Goal: Task Accomplishment & Management: Manage account settings

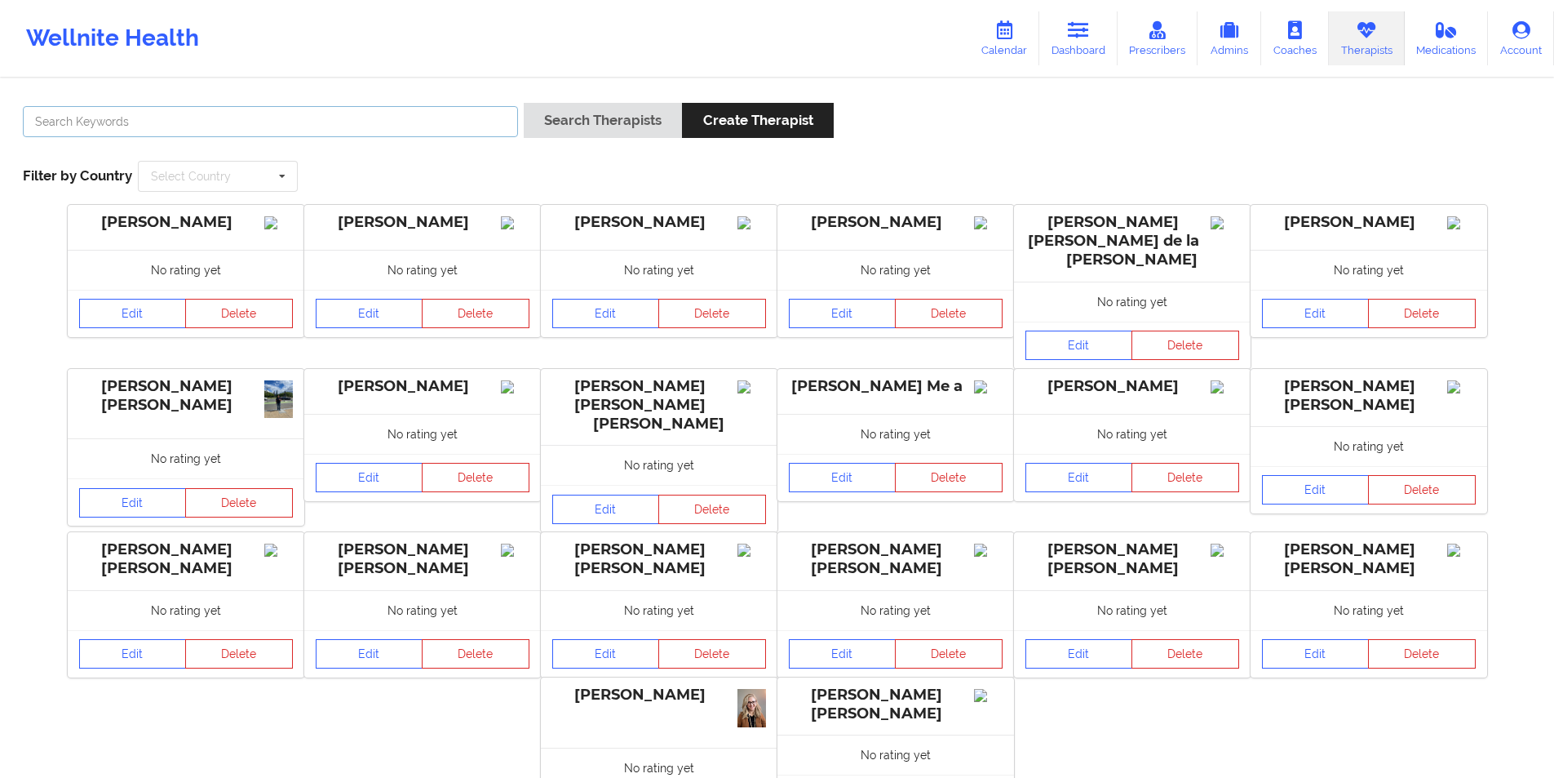
click at [375, 128] on input "text" at bounding box center [270, 121] width 495 height 31
type input "ronke"
click at [626, 122] on button "Search Therapists" at bounding box center [603, 120] width 158 height 35
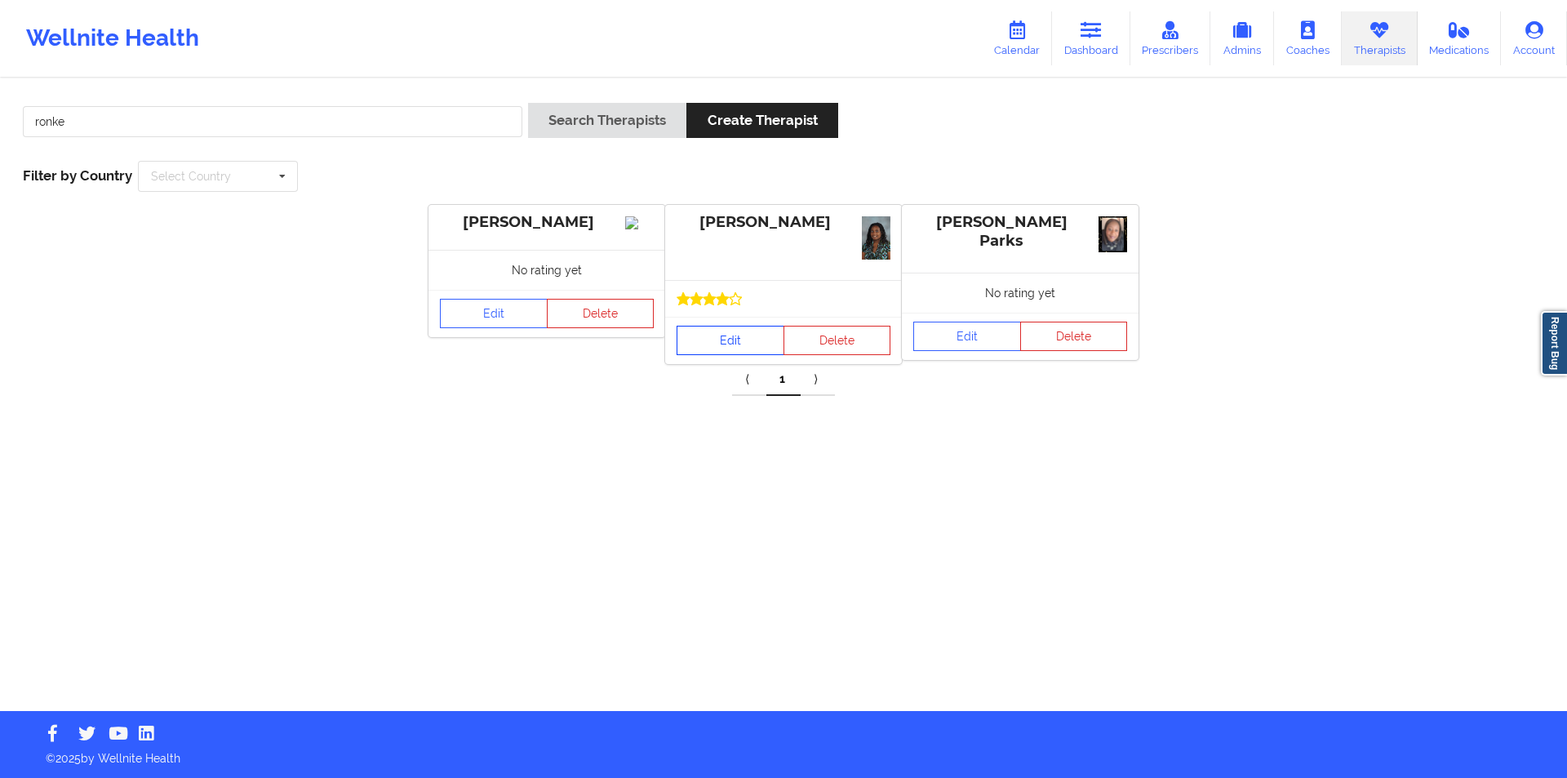
click at [738, 340] on link "Edit" at bounding box center [730, 340] width 108 height 29
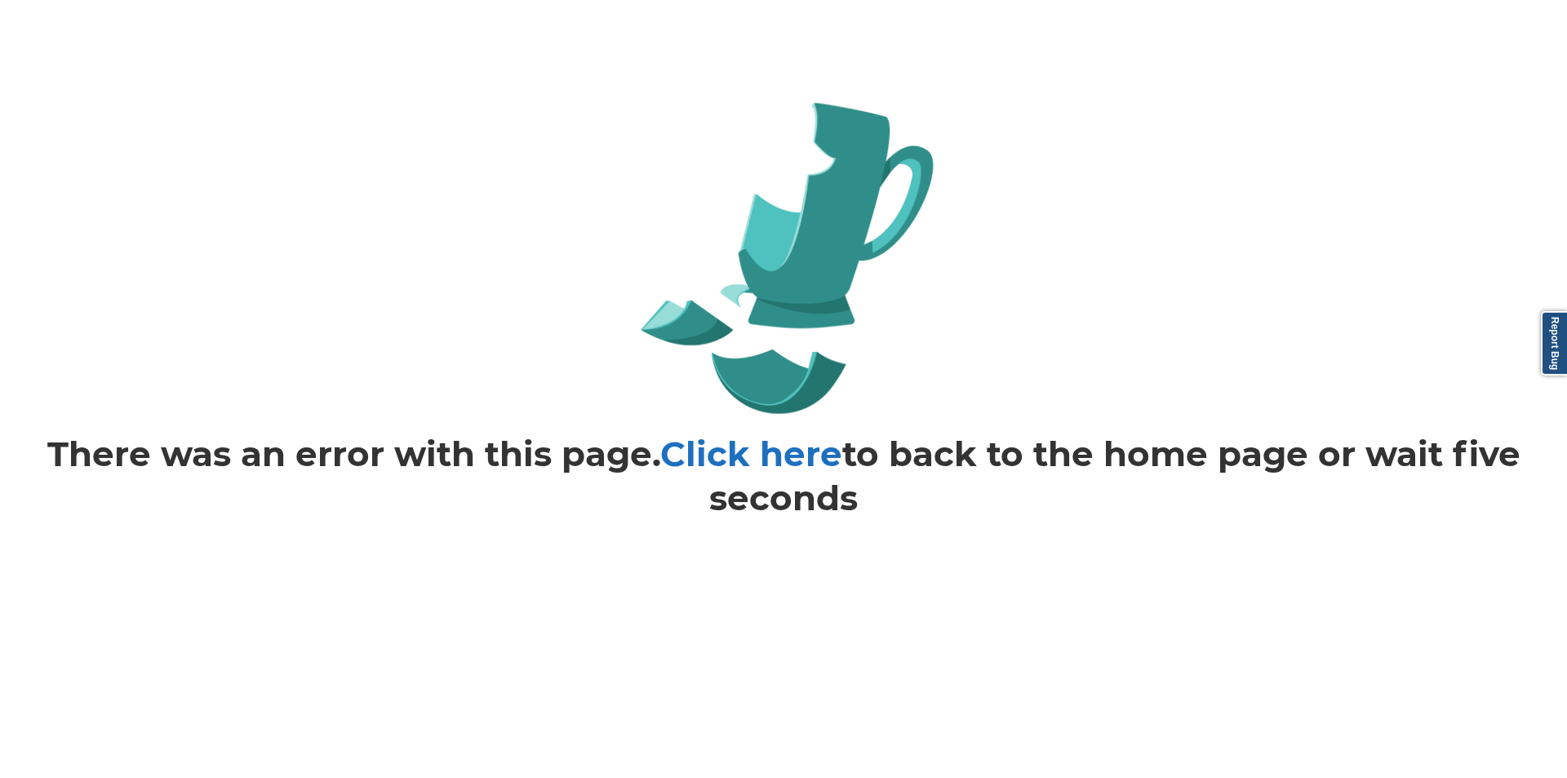
click at [784, 459] on link "Click here" at bounding box center [751, 453] width 182 height 42
